Goal: Find contact information: Find contact information

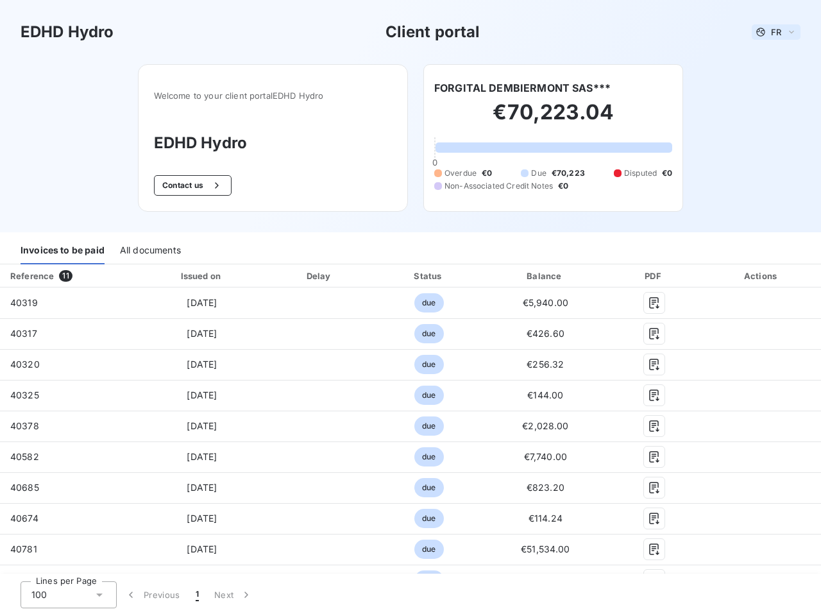
click at [771, 32] on span "FR" at bounding box center [776, 32] width 10 height 10
click at [185, 185] on button "Contact us" at bounding box center [193, 185] width 78 height 21
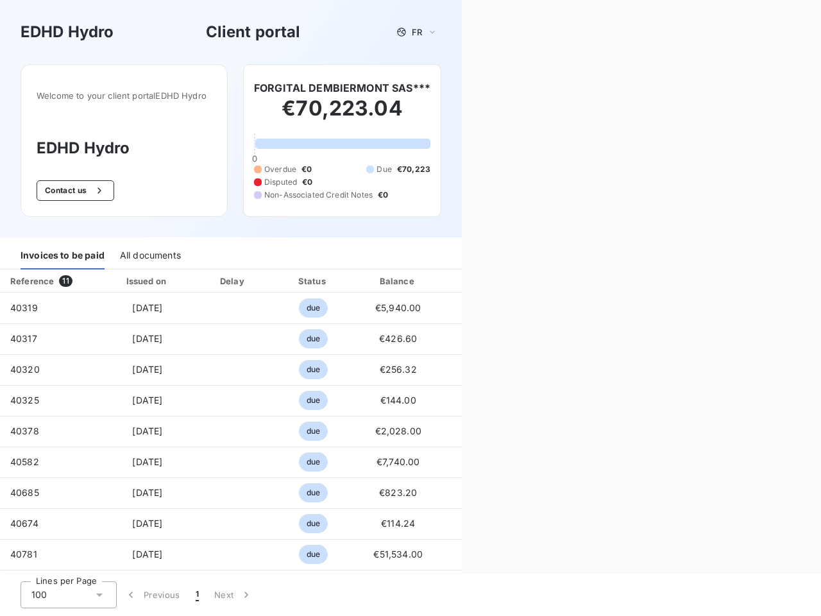
click at [517, 88] on div "Contact us Fill out the form below, and a member of our team will get back to y…" at bounding box center [641, 308] width 359 height 616
click at [62, 251] on div "Invoices to be paid" at bounding box center [63, 255] width 84 height 27
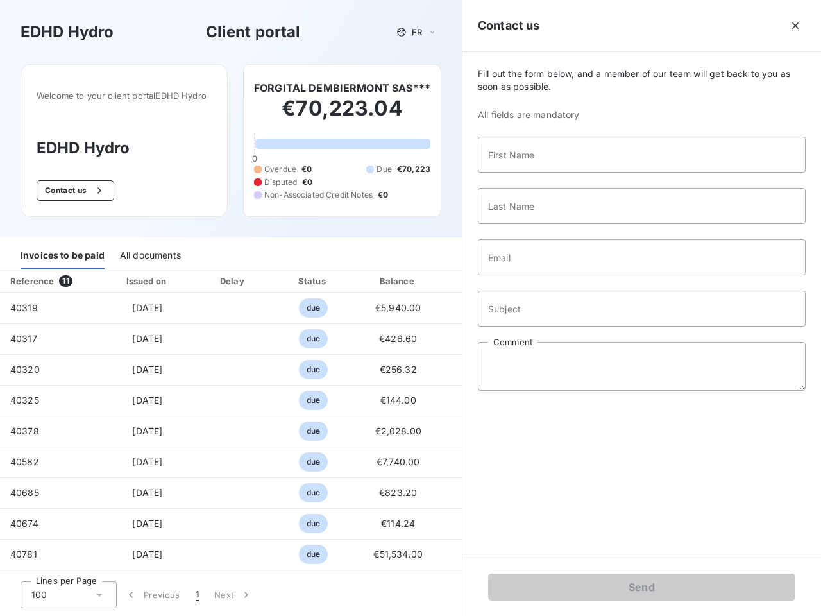
click at [149, 251] on div "All documents" at bounding box center [150, 255] width 61 height 27
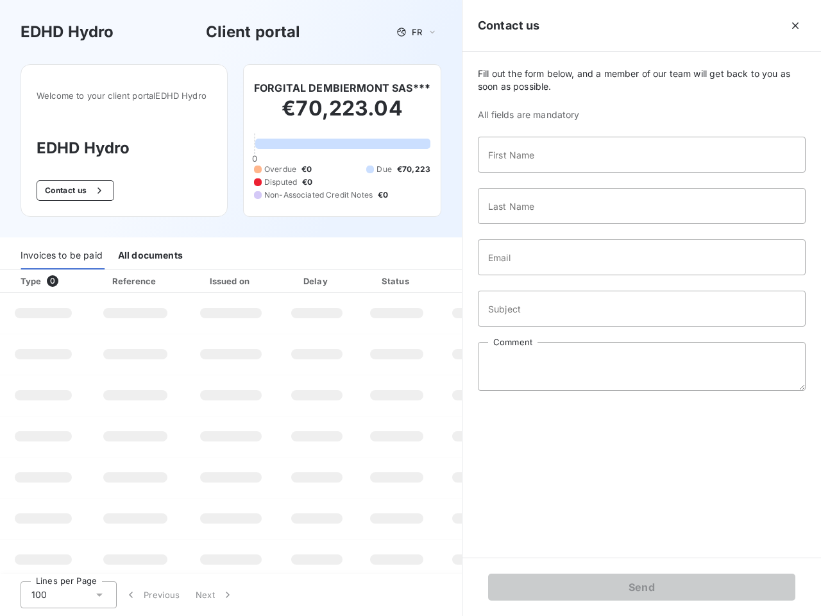
click at [67, 276] on th "Type 0" at bounding box center [43, 280] width 87 height 23
click at [199, 276] on th "Issued on" at bounding box center [231, 280] width 94 height 23
click at [315, 276] on th "Delay" at bounding box center [317, 280] width 78 height 23
click at [423, 276] on th "Status" at bounding box center [396, 280] width 81 height 23
click at [538, 276] on div "Fill out the form below, and a member of our team will get back to you as soon …" at bounding box center [642, 304] width 359 height 505
